Goal: Task Accomplishment & Management: Use online tool/utility

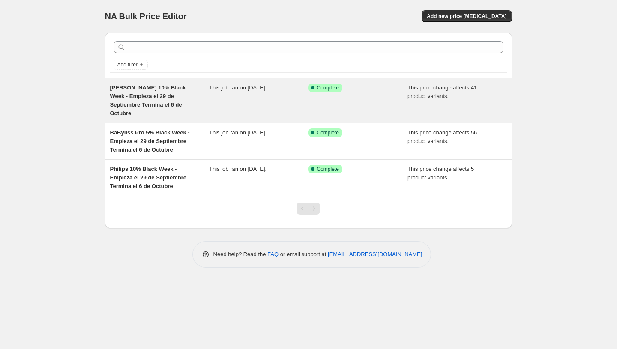
click at [441, 90] on span "This price change affects 41 product variants." at bounding box center [441, 91] width 69 height 15
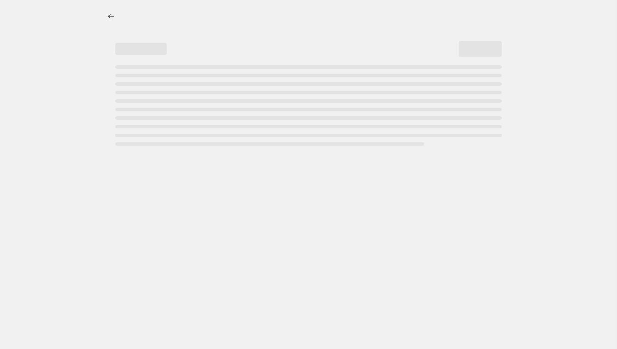
select select "pcap"
select select "no_change"
select select "product_status"
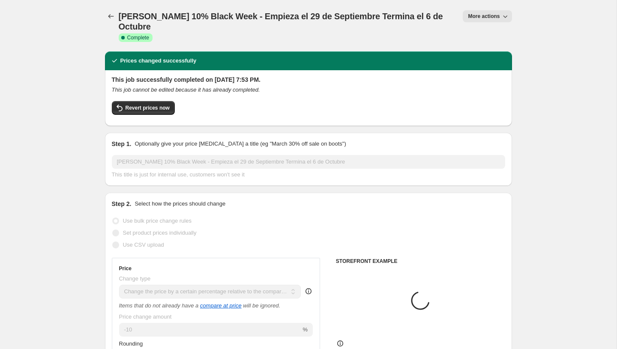
select select "vendor"
click at [499, 15] on span "More actions" at bounding box center [484, 16] width 32 height 7
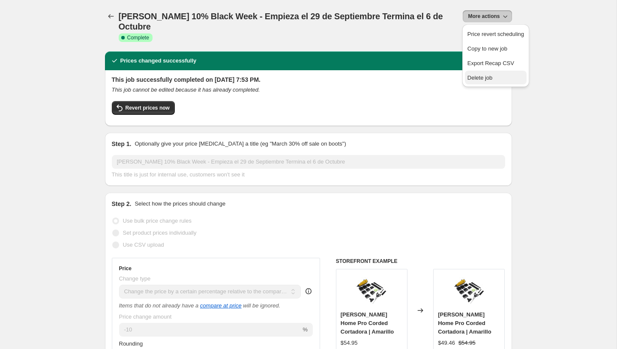
click at [472, 78] on span "Delete job" at bounding box center [479, 78] width 25 height 6
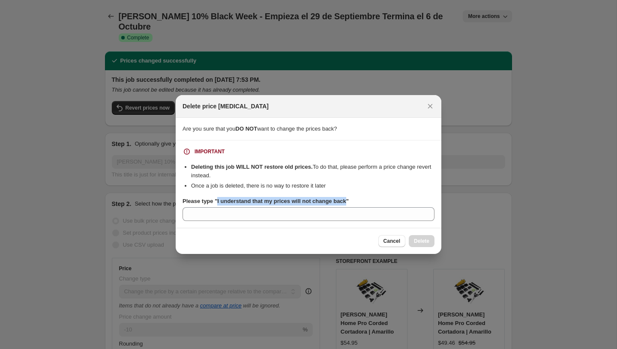
copy b "I understand that my prices will not change back"
drag, startPoint x: 353, startPoint y: 202, endPoint x: 220, endPoint y: 202, distance: 132.8
click at [220, 202] on b "Please type "I understand that my prices will not change back"" at bounding box center [266, 201] width 166 height 6
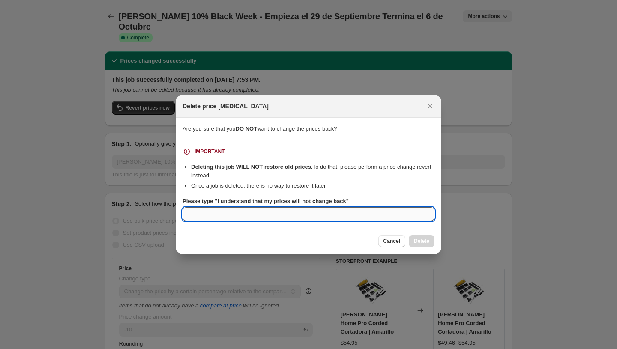
click at [217, 213] on input "Please type "I understand that my prices will not change back"" at bounding box center [309, 214] width 252 height 14
paste input "I understand that my prices will not change back"
type input "I understand that my prices will not change back"
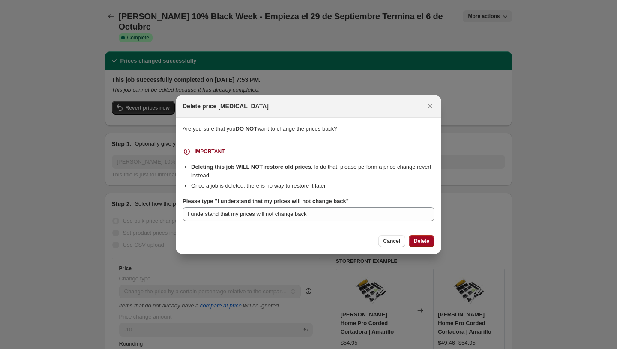
click at [420, 240] on span "Delete" at bounding box center [421, 241] width 15 height 7
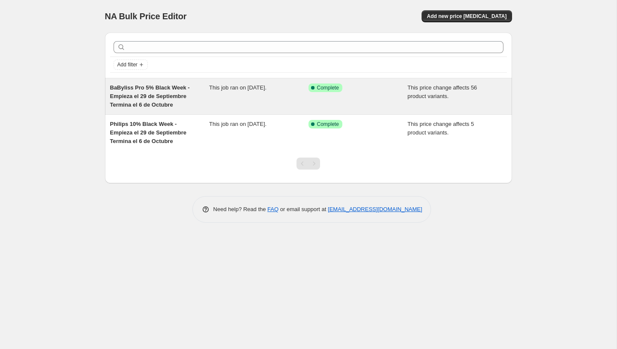
click at [465, 99] on div "This price change affects 56 product variants." at bounding box center [456, 97] width 99 height 26
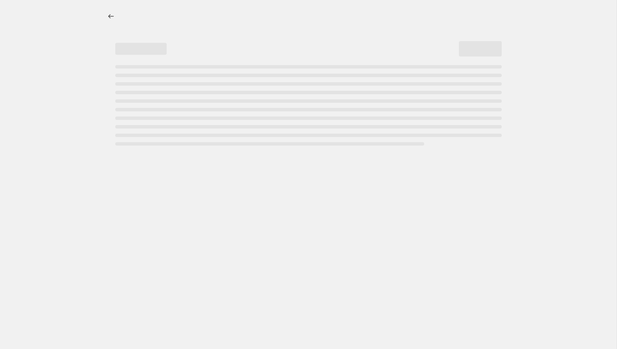
select select "pcap"
select select "no_change"
select select "vendor"
select select "product_status"
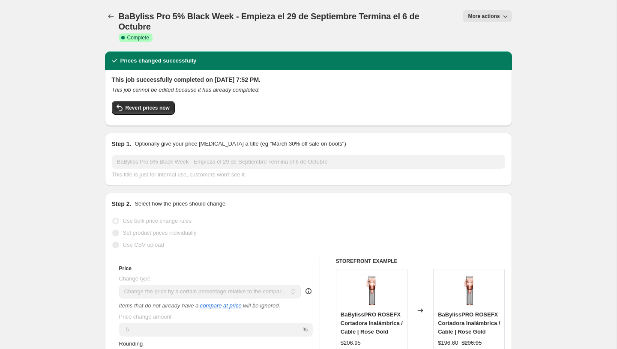
click at [487, 18] on span "More actions" at bounding box center [484, 16] width 32 height 7
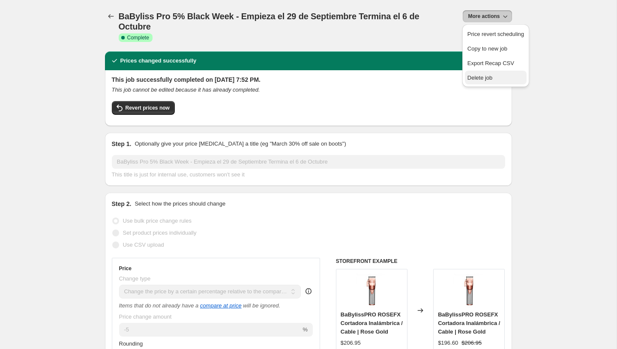
click at [486, 78] on span "Delete job" at bounding box center [479, 78] width 25 height 6
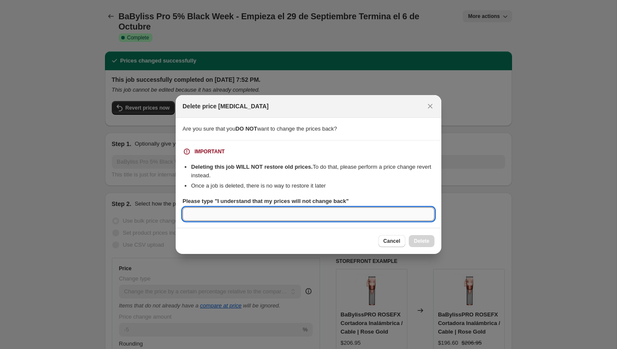
click at [382, 217] on input "Please type "I understand that my prices will not change back"" at bounding box center [309, 214] width 252 height 14
paste input "I understand that my prices will not change back"
type input "I understand that my prices will not change back"
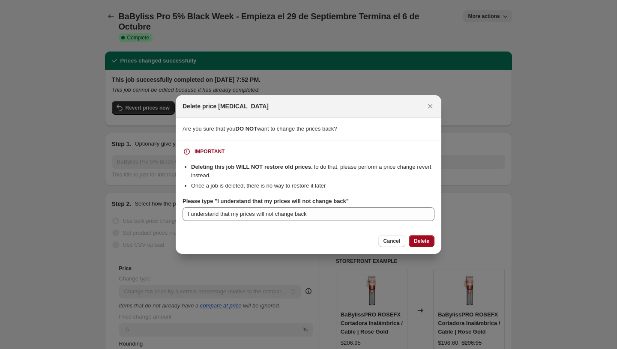
click at [412, 236] on button "Delete" at bounding box center [422, 241] width 26 height 12
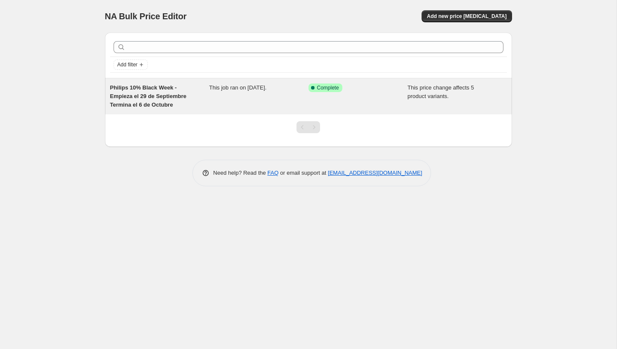
click at [414, 96] on span "This price change affects 5 product variants." at bounding box center [440, 91] width 66 height 15
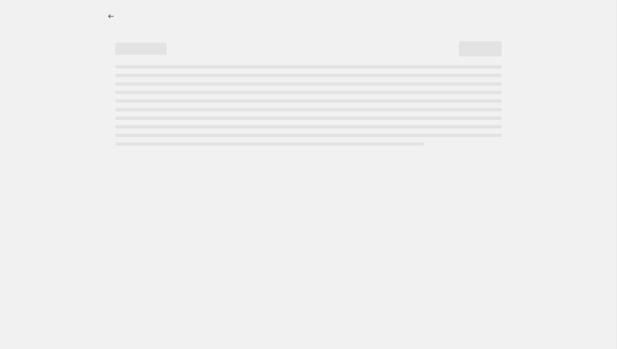
select select "pcap"
select select "no_change"
select select "vendor"
select select "product_status"
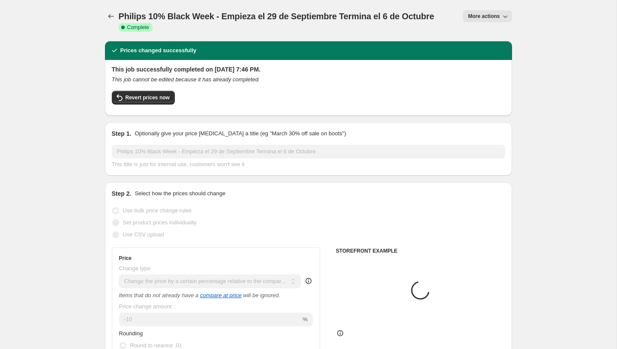
click at [492, 22] on button "More actions" at bounding box center [487, 16] width 49 height 12
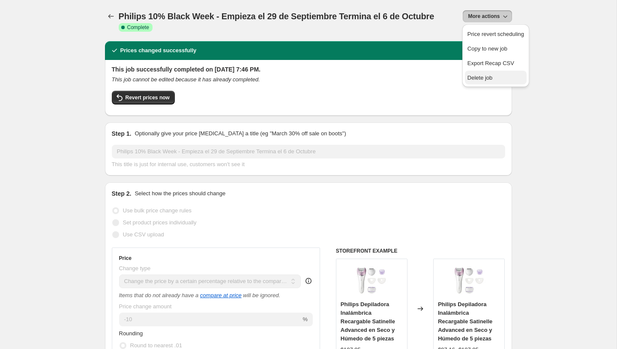
click at [479, 77] on span "Delete job" at bounding box center [479, 78] width 25 height 6
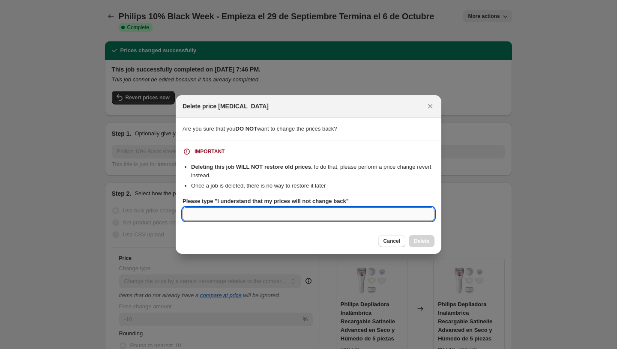
click at [362, 213] on input "Please type "I understand that my prices will not change back"" at bounding box center [309, 214] width 252 height 14
paste input "I understand that my prices will not change back"
type input "I understand that my prices will not change back"
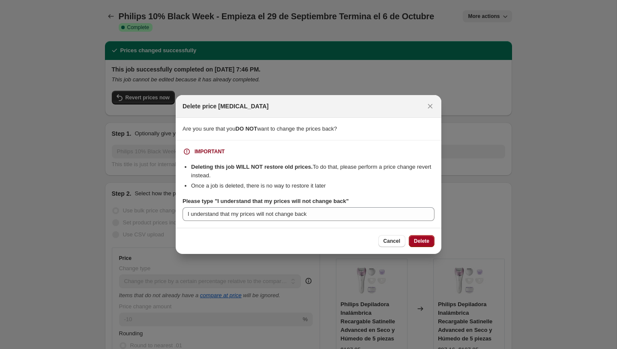
click at [419, 242] on span "Delete" at bounding box center [421, 241] width 15 height 7
